Goal: Task Accomplishment & Management: Manage account settings

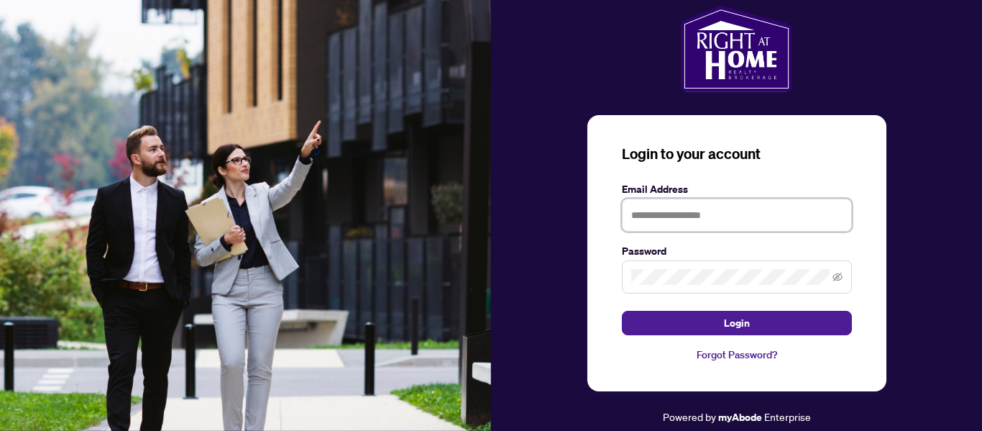
click at [672, 216] on input "text" at bounding box center [737, 214] width 230 height 33
type input "**********"
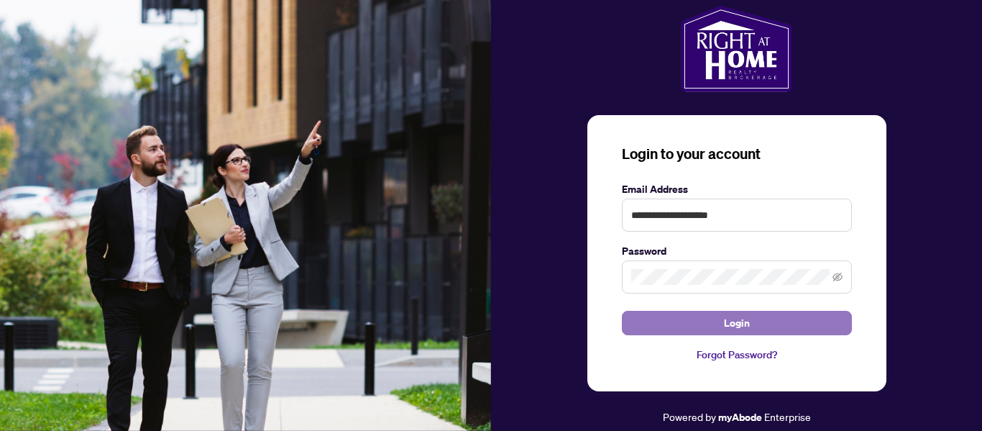
click at [748, 313] on span "Login" at bounding box center [737, 322] width 26 height 23
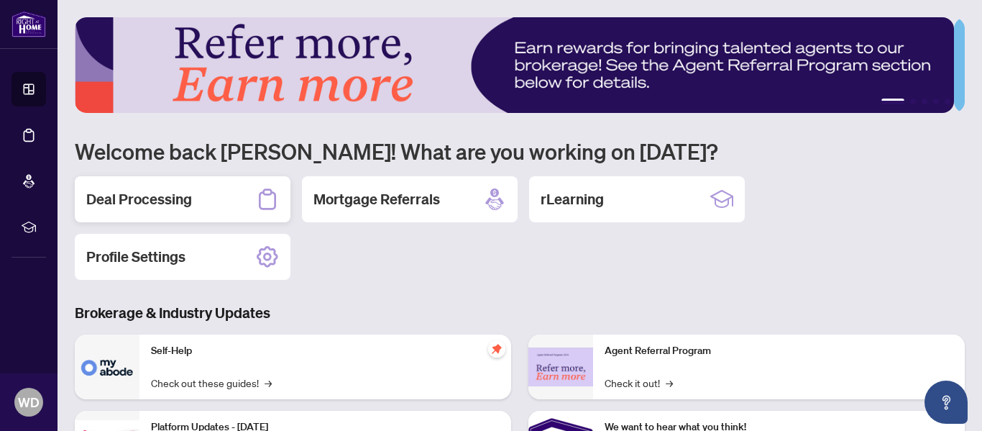
click at [187, 199] on h2 "Deal Processing" at bounding box center [139, 199] width 106 height 20
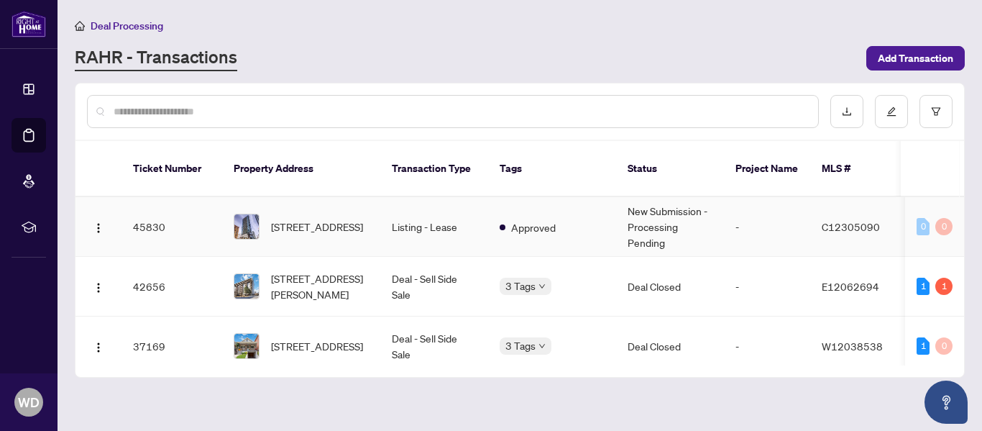
scroll to position [78, 0]
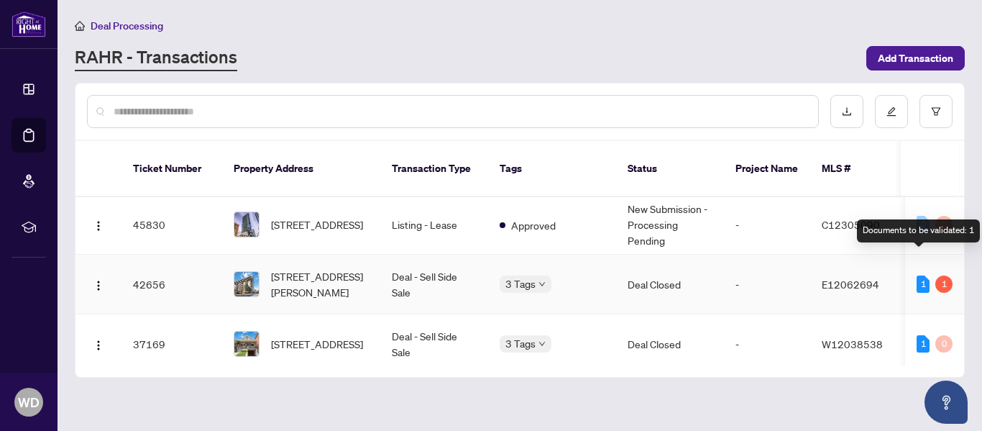
click at [918, 275] on div "1" at bounding box center [923, 283] width 13 height 17
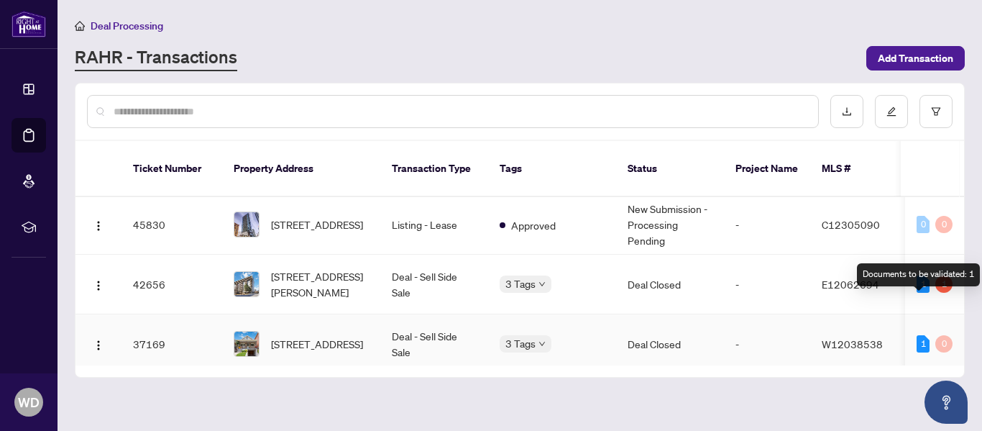
click at [919, 335] on div "1" at bounding box center [923, 343] width 13 height 17
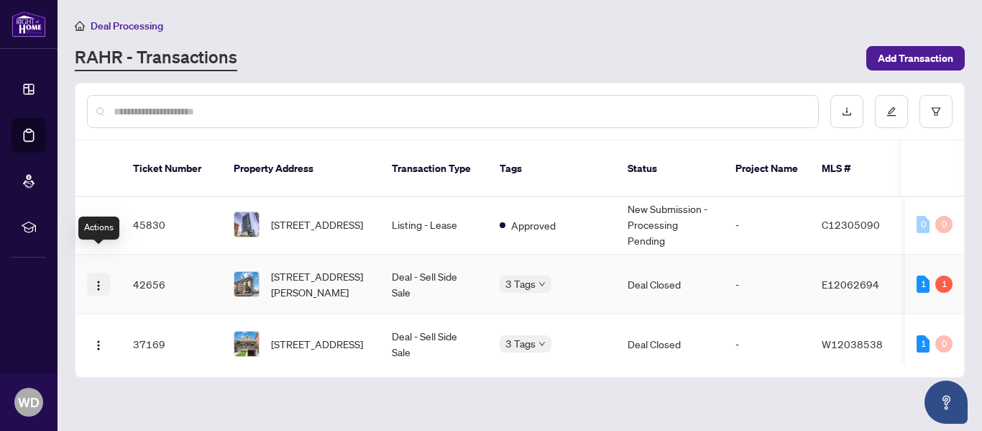
click at [104, 272] on button "button" at bounding box center [98, 283] width 23 height 23
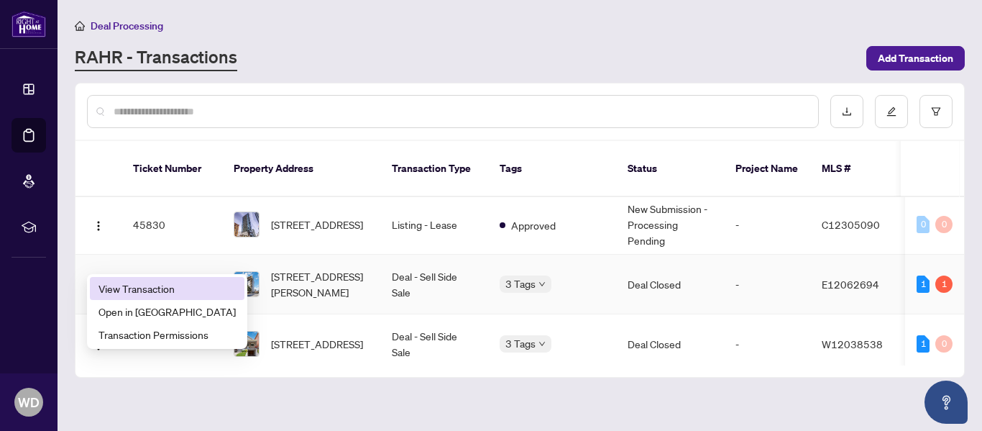
click at [127, 283] on span "View Transaction" at bounding box center [166, 288] width 137 height 16
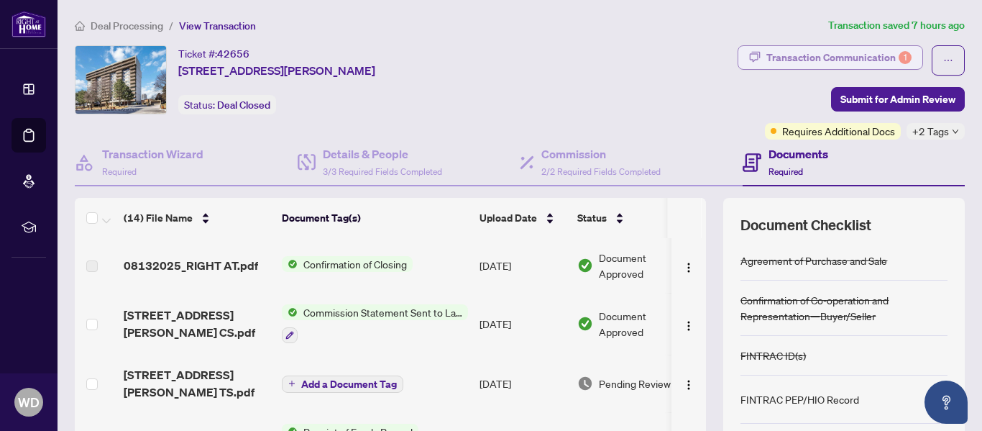
click at [824, 55] on div "Transaction Communication 1" at bounding box center [838, 57] width 145 height 23
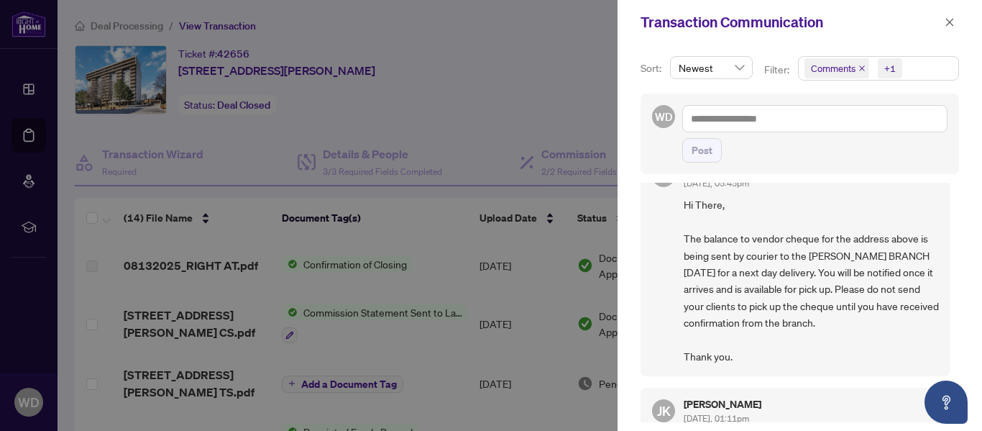
scroll to position [35, 0]
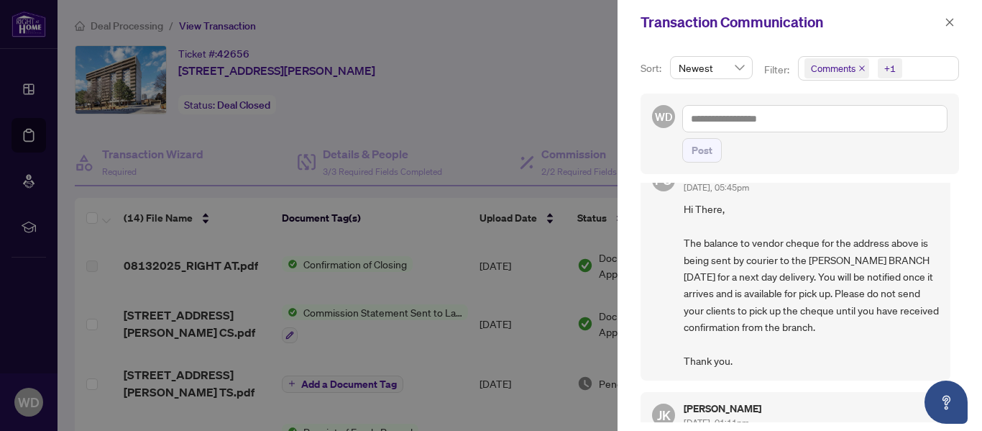
click at [512, 100] on div at bounding box center [491, 215] width 982 height 431
click at [950, 12] on span "button" at bounding box center [950, 22] width 10 height 23
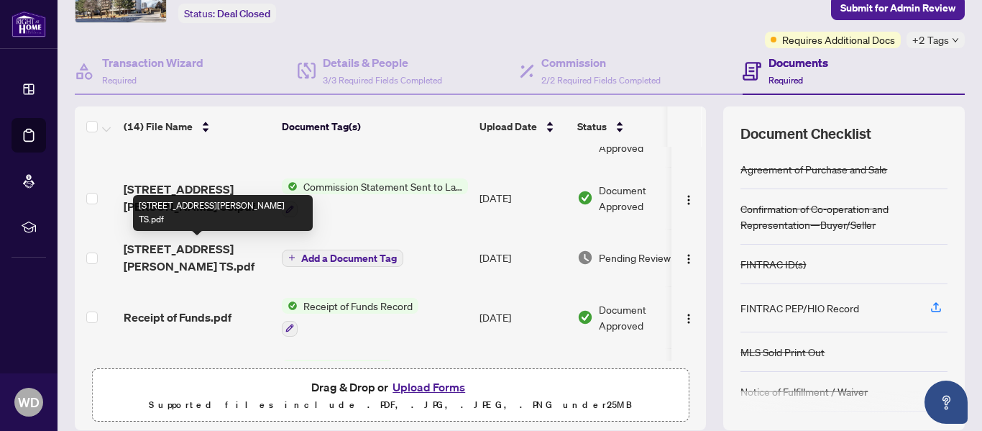
click at [193, 249] on span "[STREET_ADDRESS][PERSON_NAME] TS.pdf" at bounding box center [197, 257] width 147 height 35
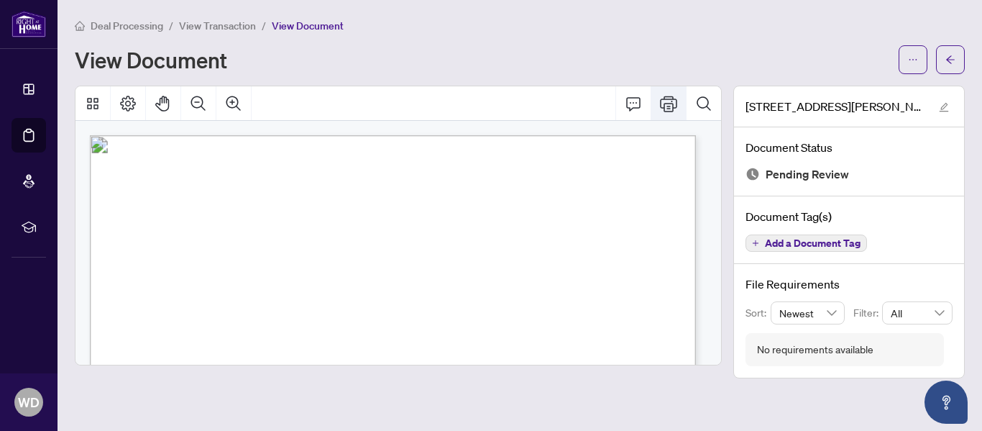
click at [669, 102] on icon "Print" at bounding box center [668, 104] width 17 height 16
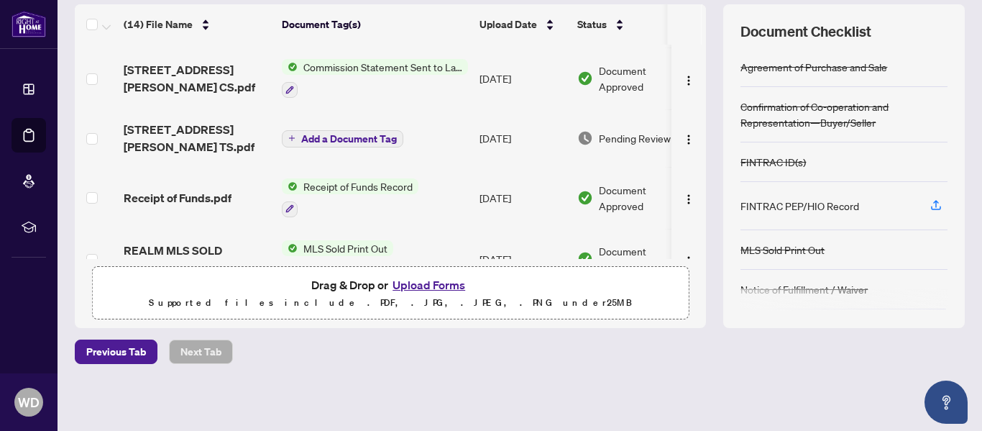
scroll to position [53, 0]
click at [413, 278] on button "Upload Forms" at bounding box center [428, 284] width 81 height 19
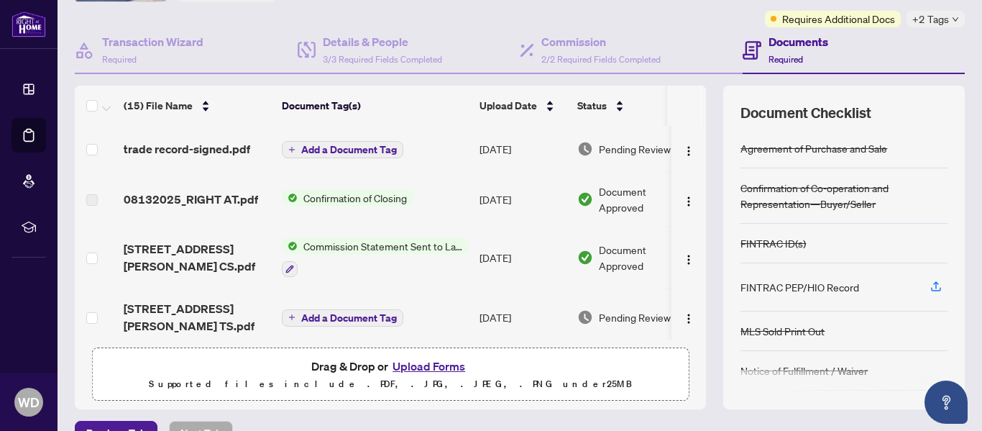
scroll to position [104, 0]
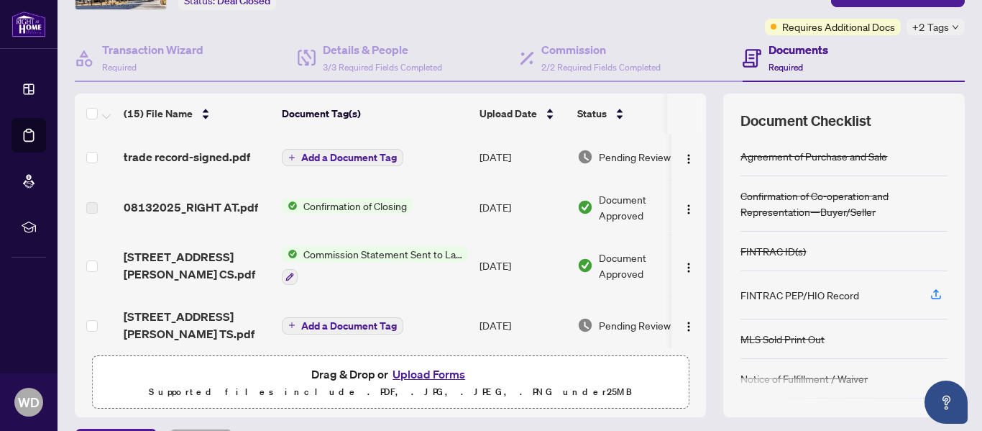
click at [319, 152] on span "Add a Document Tag" at bounding box center [349, 157] width 96 height 10
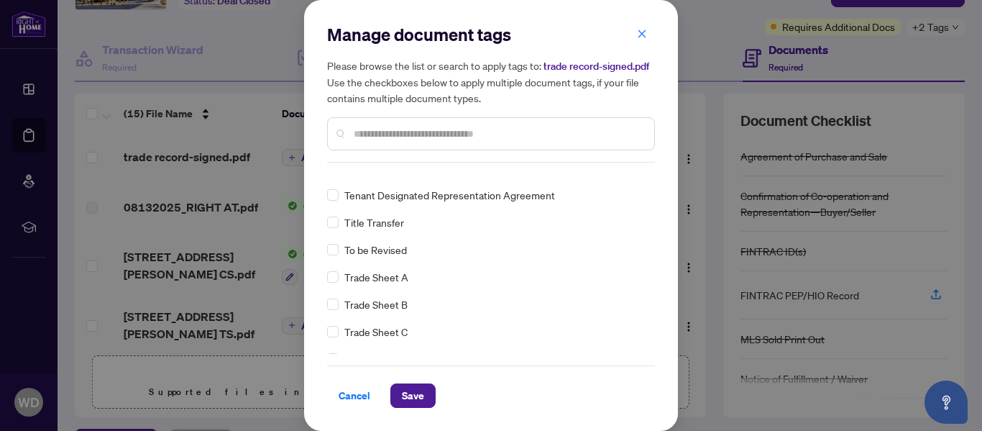
scroll to position [0, 0]
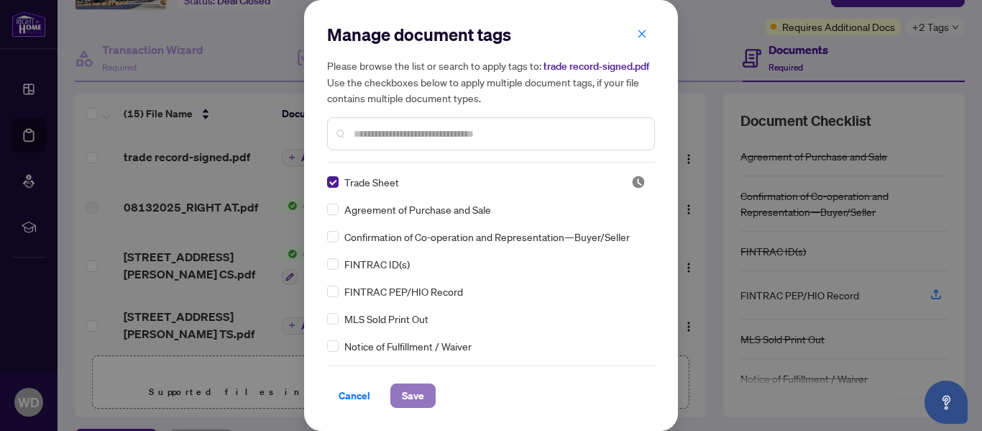
click at [421, 394] on span "Save" at bounding box center [413, 395] width 22 height 23
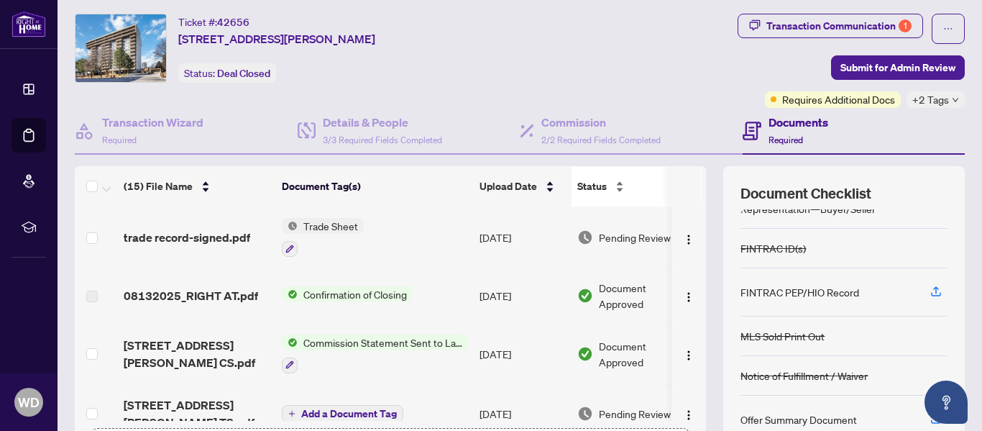
scroll to position [27, 0]
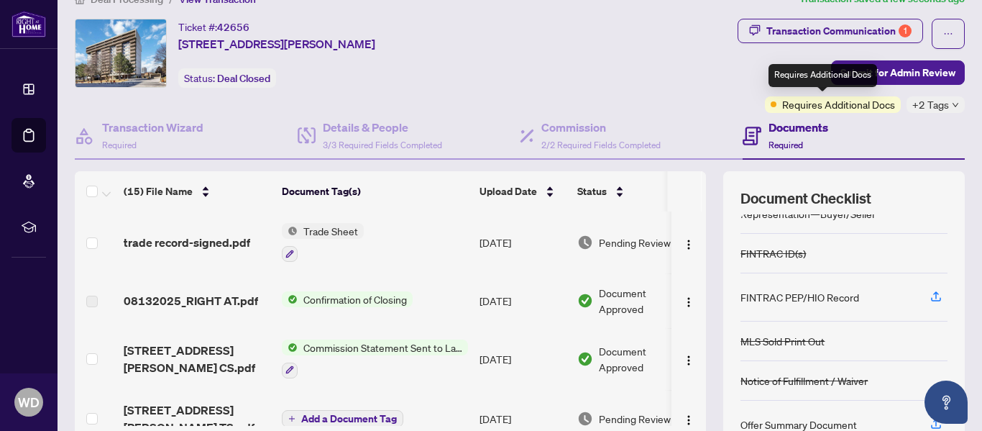
click at [823, 110] on span "Requires Additional Docs" at bounding box center [838, 104] width 113 height 16
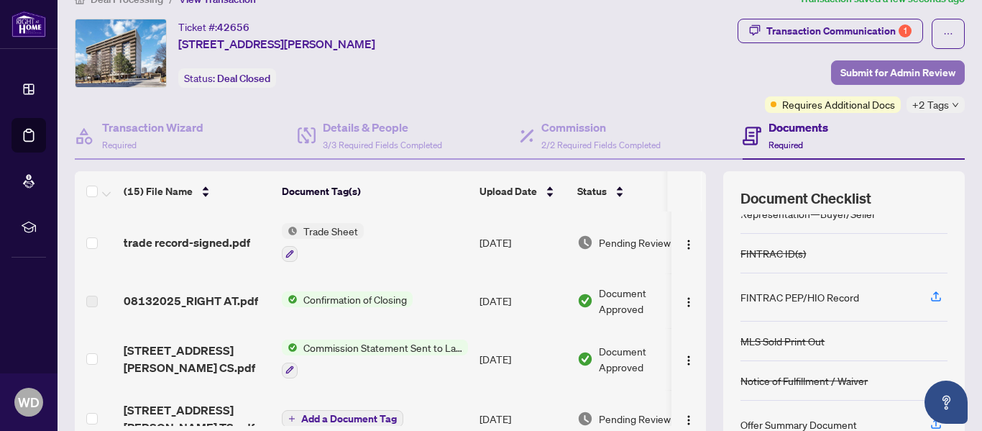
click at [906, 72] on span "Submit for Admin Review" at bounding box center [897, 72] width 115 height 23
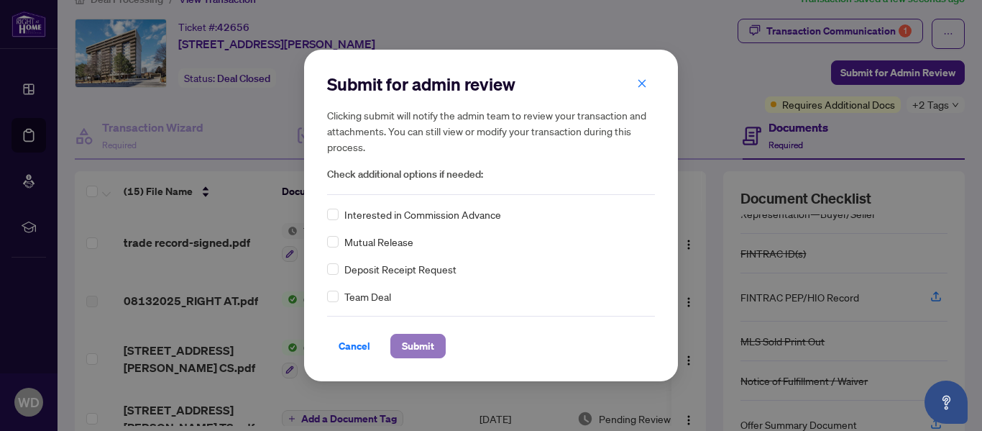
click at [438, 345] on button "Submit" at bounding box center [417, 346] width 55 height 24
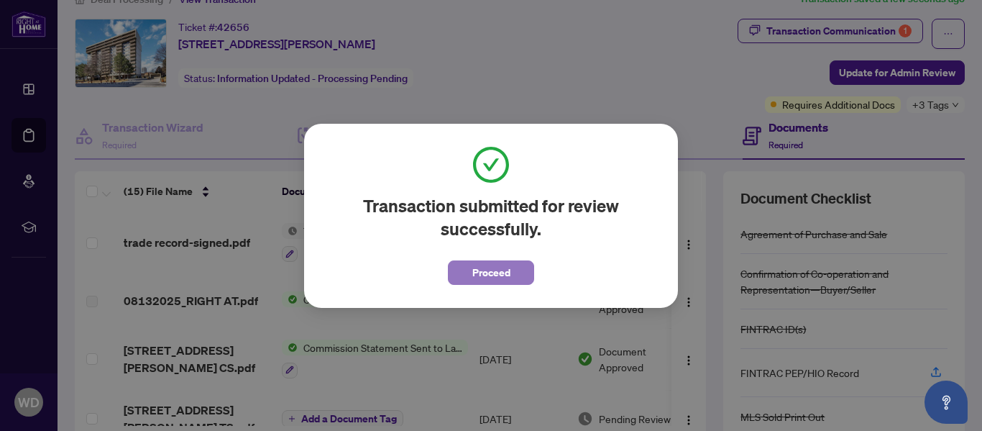
click at [517, 274] on button "Proceed" at bounding box center [491, 272] width 86 height 24
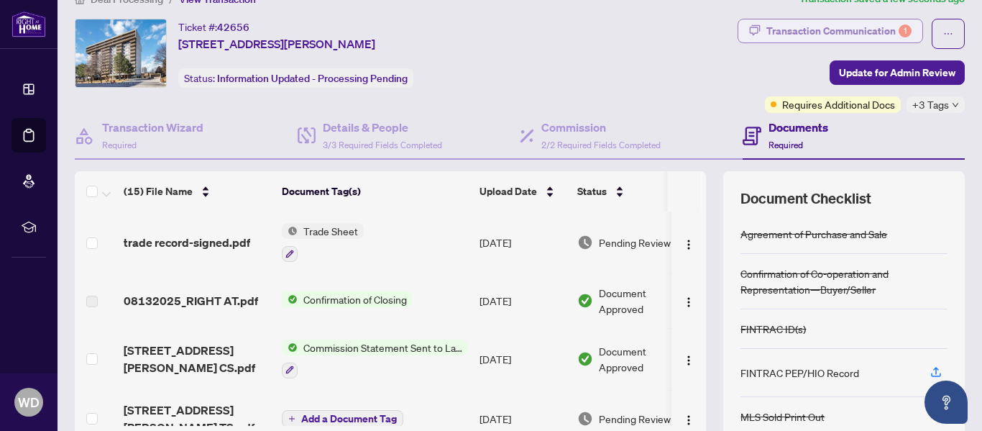
click at [797, 29] on div "Transaction Communication 1" at bounding box center [838, 30] width 145 height 23
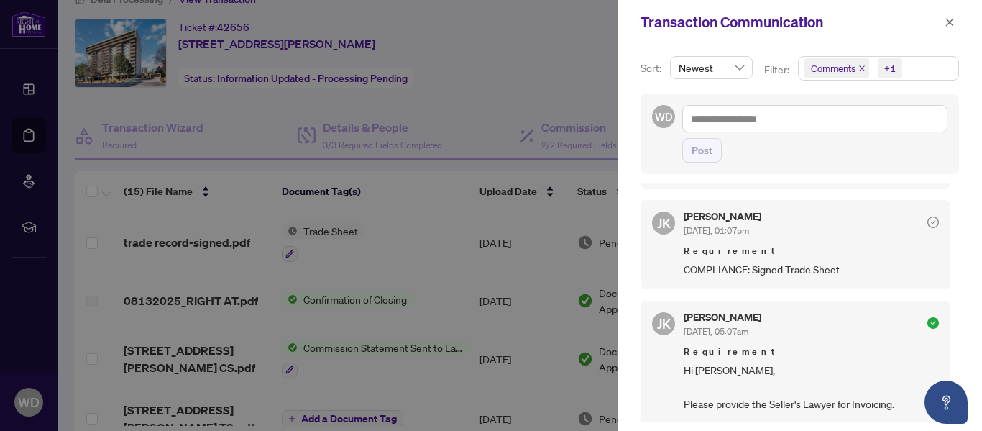
scroll to position [462, 0]
click at [927, 216] on icon "check-circle" at bounding box center [933, 222] width 12 height 12
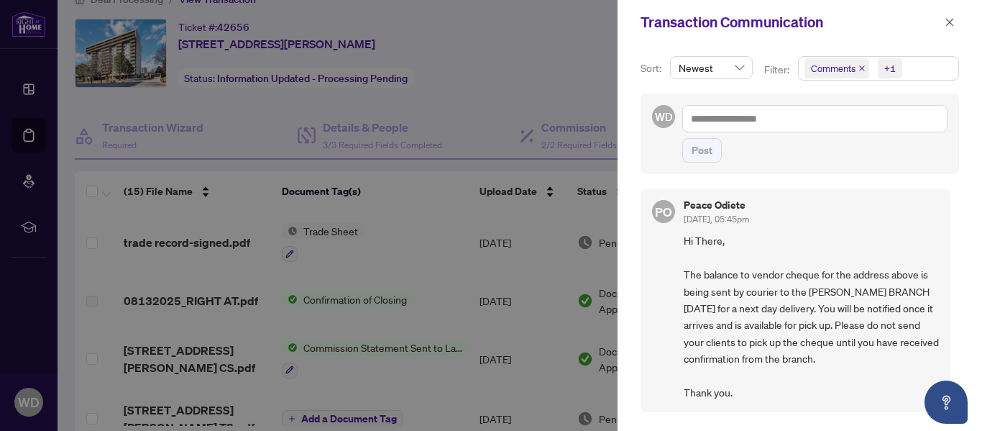
scroll to position [0, 0]
click at [948, 24] on icon "close" at bounding box center [950, 22] width 8 height 8
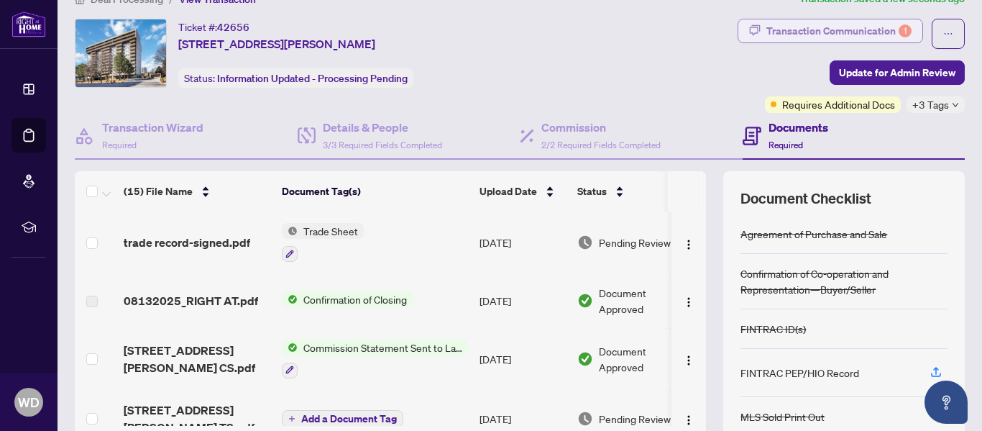
click at [820, 24] on div "Transaction Communication 1" at bounding box center [838, 30] width 145 height 23
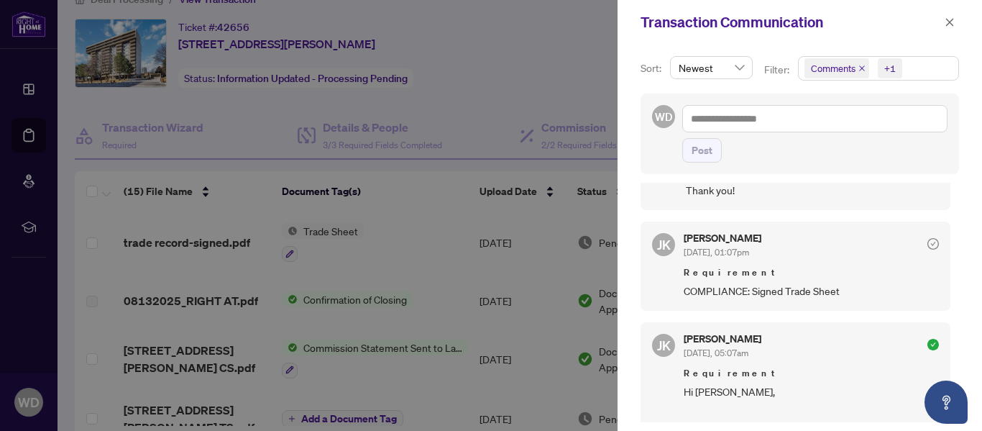
scroll to position [439, 0]
drag, startPoint x: 729, startPoint y: 307, endPoint x: 711, endPoint y: 265, distance: 46.1
click at [711, 265] on div "JK Jaye Khosravi Aug/06/2025, 01:07pm Requirement COMPLIANCE: Signed Trade Sheet" at bounding box center [795, 266] width 310 height 89
click at [709, 241] on h5 "[PERSON_NAME]" at bounding box center [723, 239] width 78 height 10
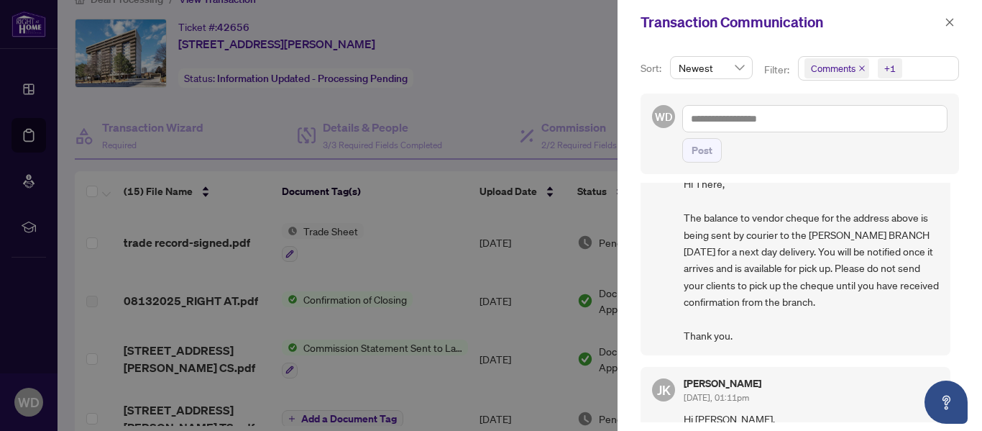
scroll to position [0, 0]
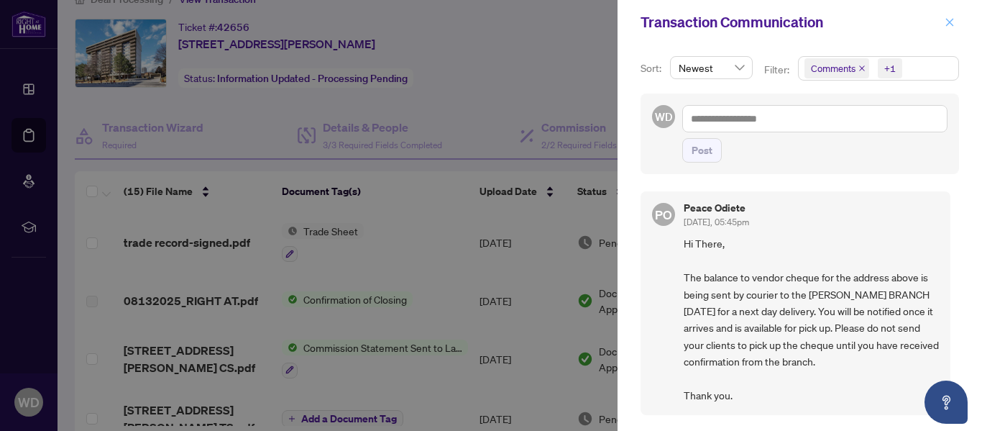
click at [950, 19] on icon "close" at bounding box center [950, 22] width 10 height 10
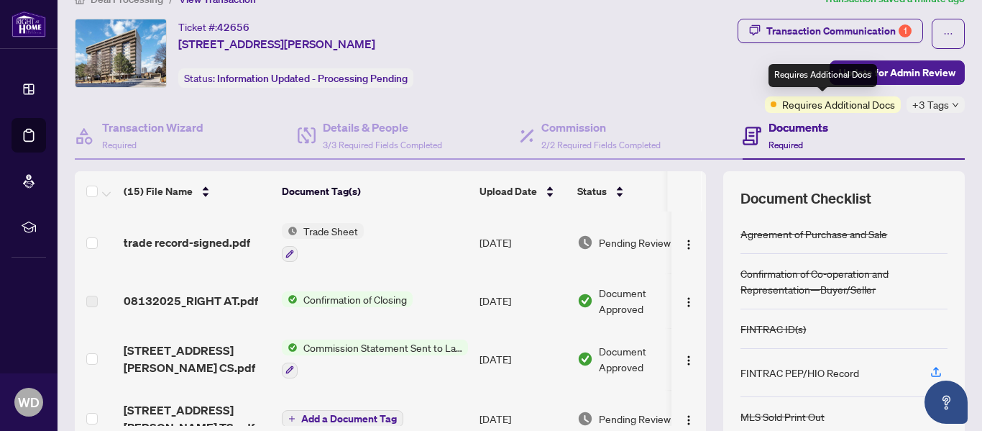
click at [803, 105] on span "Requires Additional Docs" at bounding box center [838, 104] width 113 height 16
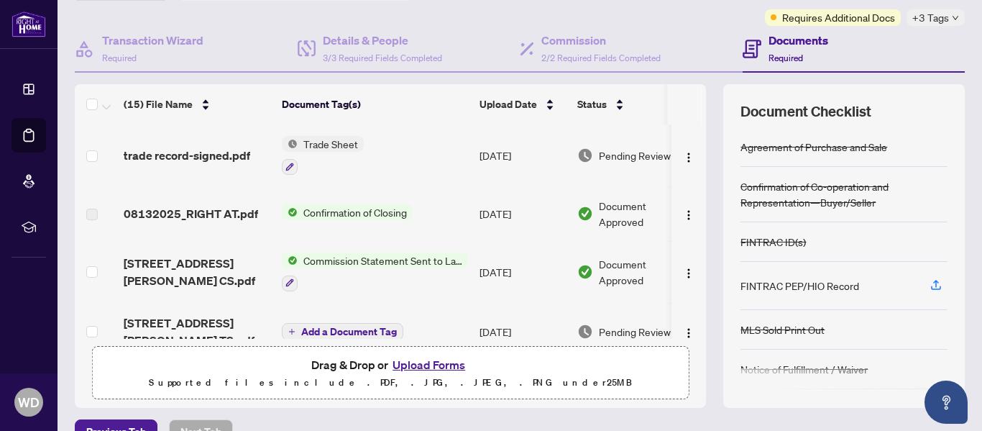
click at [294, 144] on img at bounding box center [290, 144] width 16 height 16
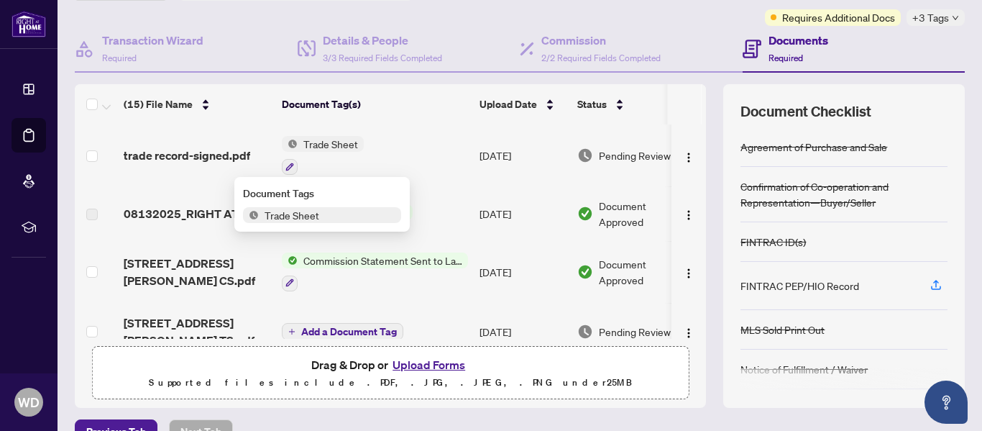
click at [259, 214] on span "Trade Sheet" at bounding box center [292, 215] width 66 height 16
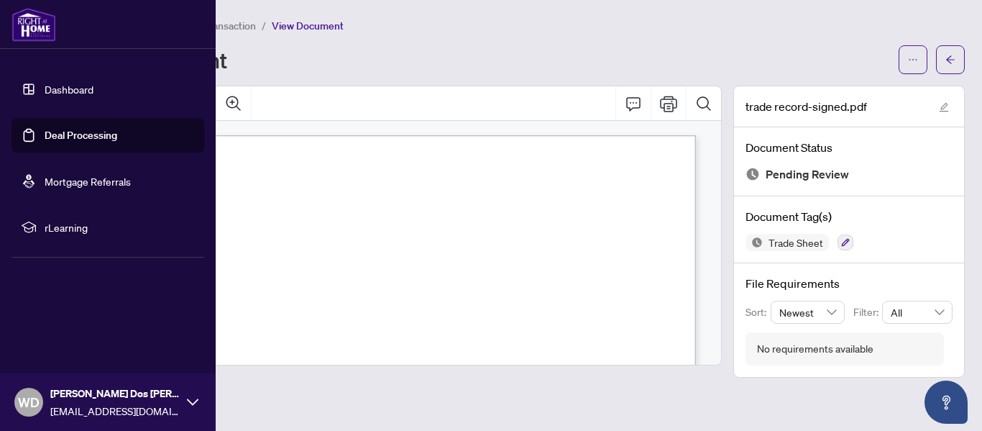
click at [86, 88] on link "Dashboard" at bounding box center [69, 89] width 49 height 13
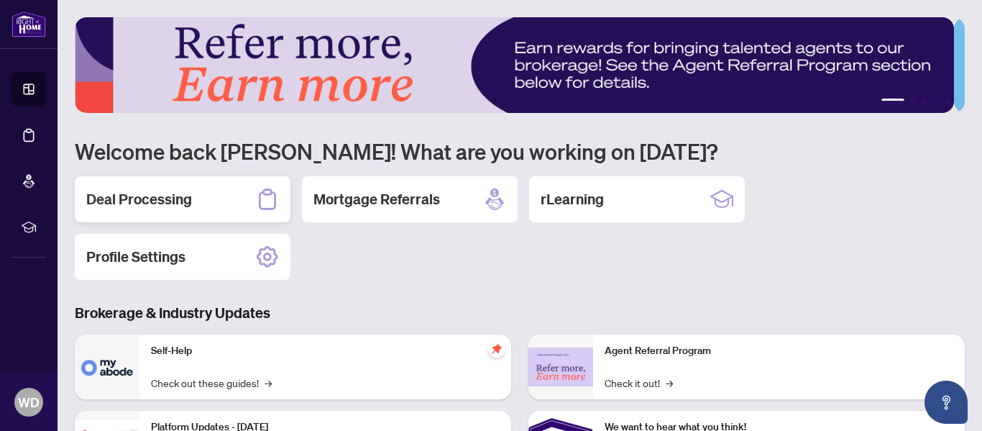
click at [164, 202] on h2 "Deal Processing" at bounding box center [139, 199] width 106 height 20
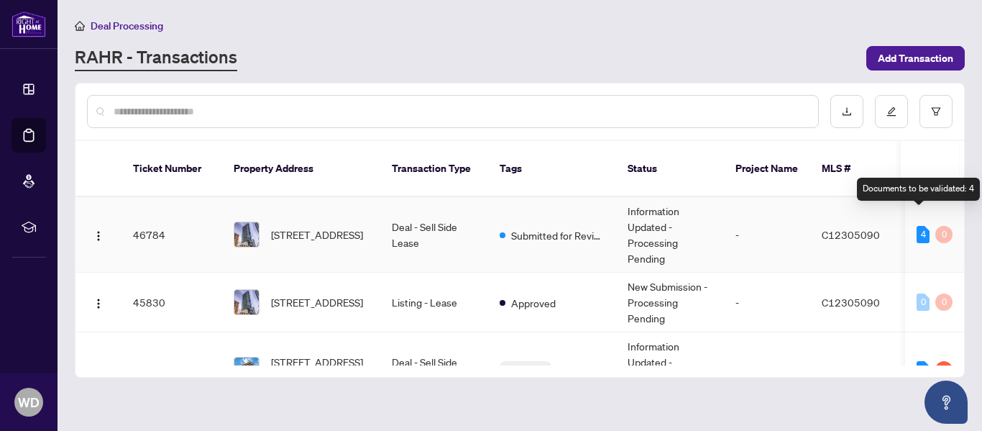
click at [917, 226] on div "4" at bounding box center [923, 234] width 13 height 17
click at [387, 219] on td "Deal - Sell Side Lease" at bounding box center [434, 234] width 108 height 75
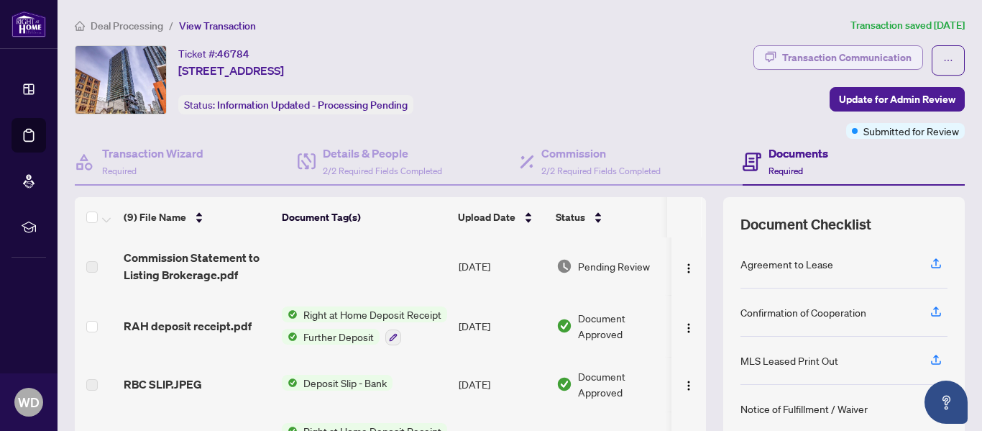
click at [838, 53] on div "Transaction Communication" at bounding box center [846, 57] width 129 height 23
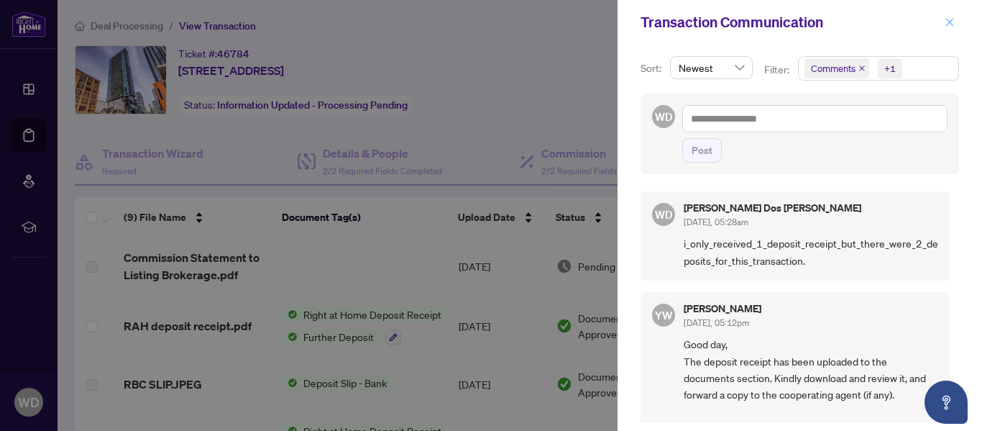
click at [950, 24] on icon "close" at bounding box center [950, 22] width 10 height 10
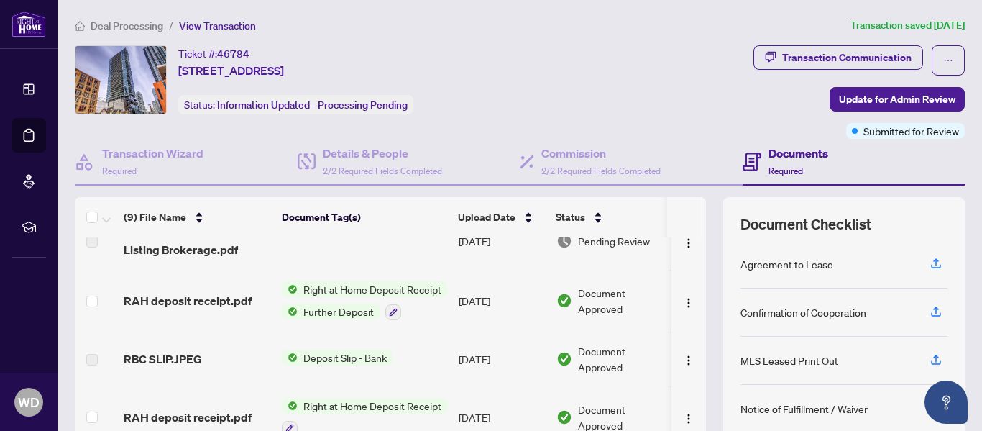
scroll to position [24, 0]
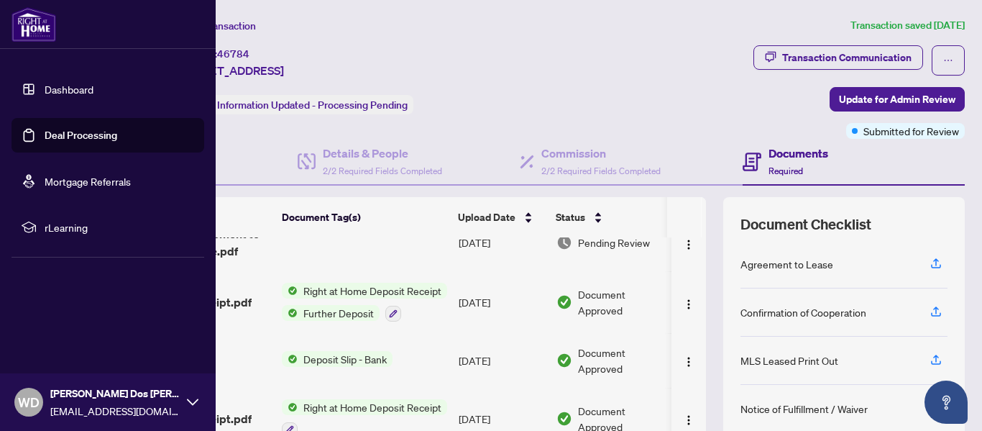
click at [49, 86] on link "Dashboard" at bounding box center [69, 89] width 49 height 13
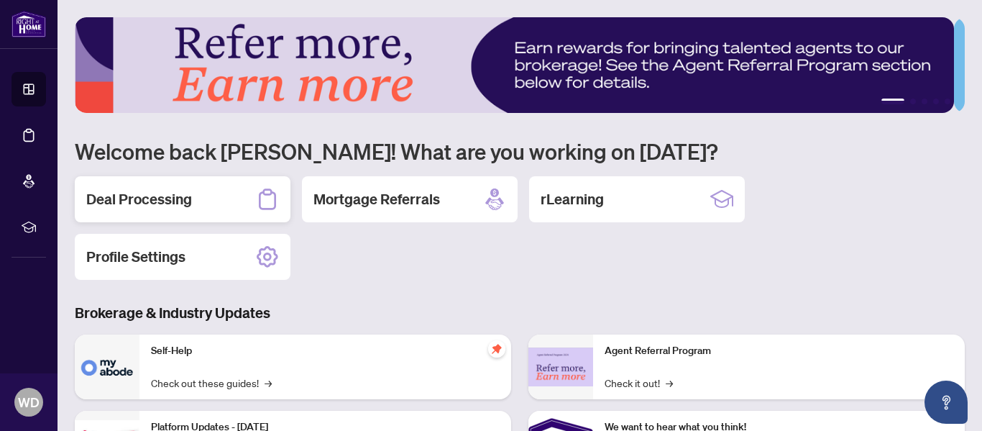
click at [182, 181] on div "Deal Processing" at bounding box center [183, 199] width 216 height 46
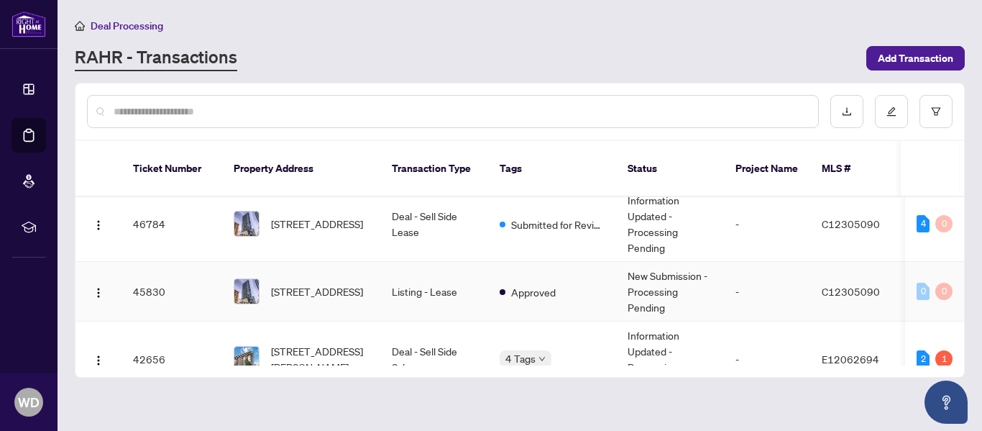
scroll to position [12, 0]
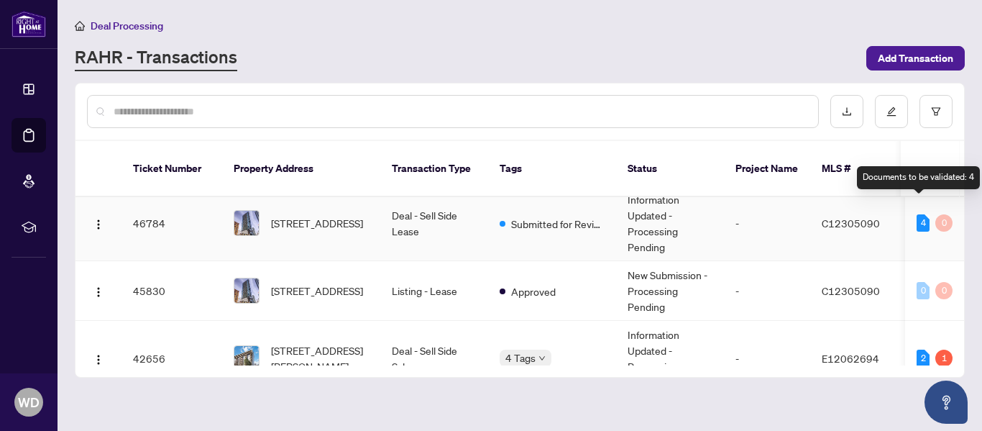
click at [919, 214] on div "4" at bounding box center [923, 222] width 13 height 17
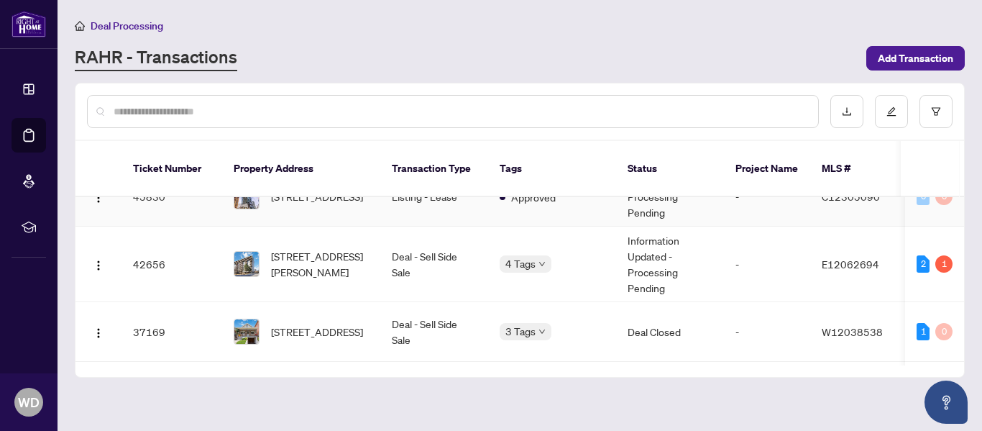
scroll to position [116, 0]
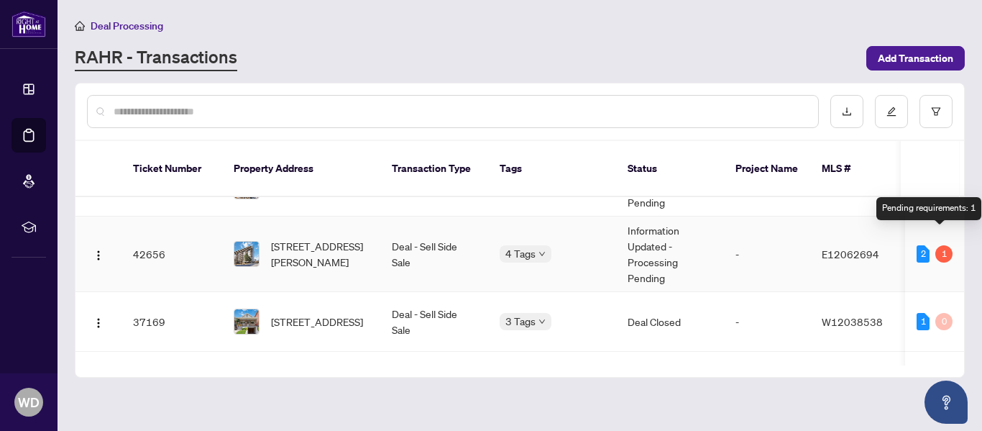
click at [939, 245] on div "1" at bounding box center [943, 253] width 17 height 17
click at [177, 236] on td "42656" at bounding box center [171, 253] width 101 height 75
